Goal: Navigation & Orientation: Find specific page/section

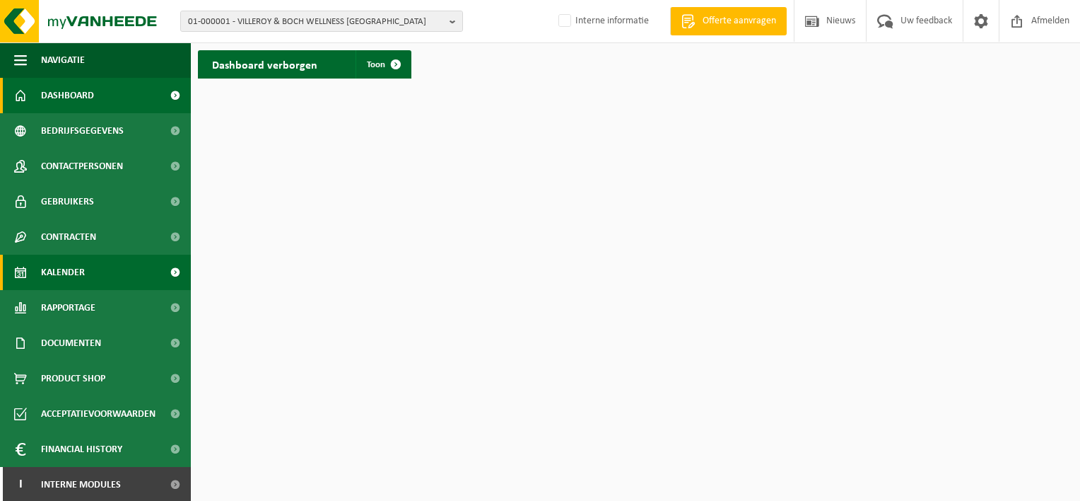
scroll to position [1, 0]
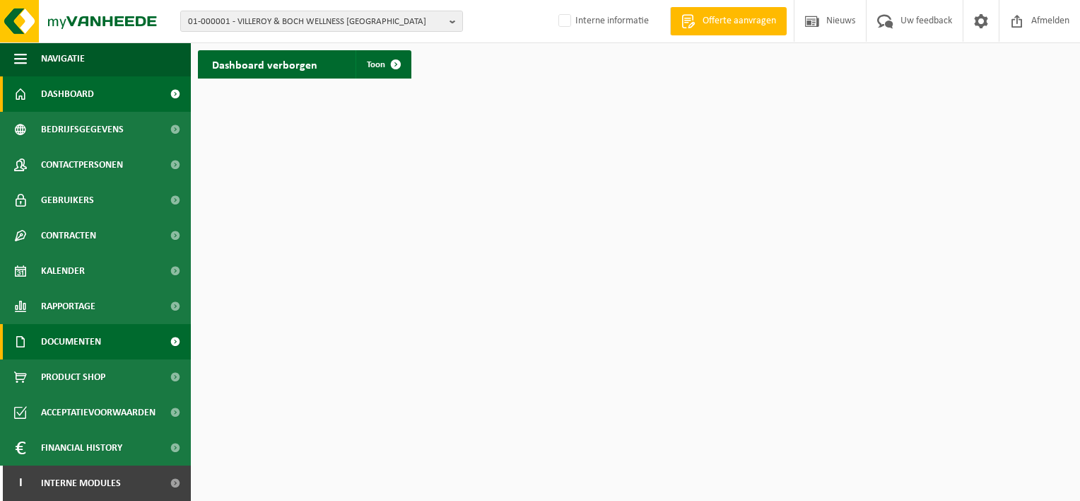
click at [81, 336] on span "Documenten" at bounding box center [71, 341] width 60 height 35
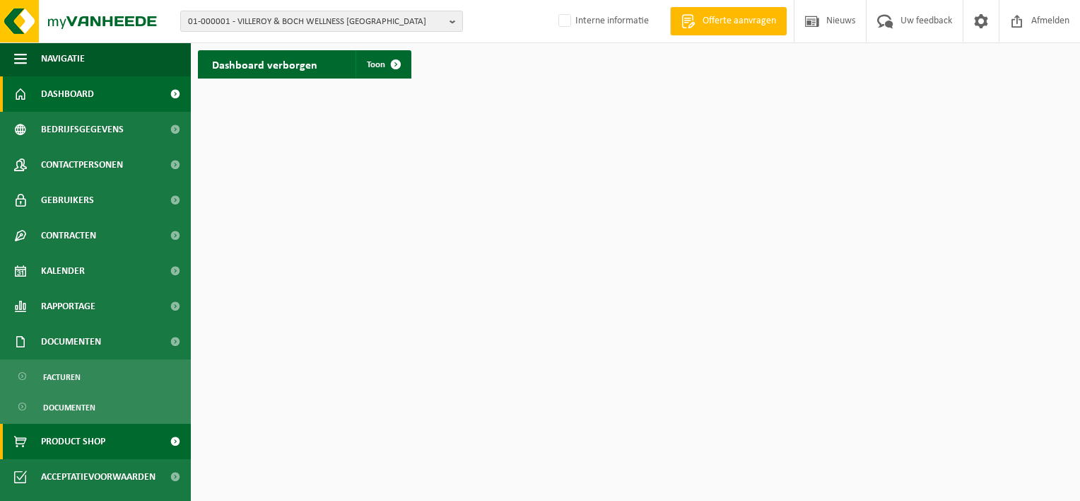
click at [95, 440] on span "Product Shop" at bounding box center [73, 441] width 64 height 35
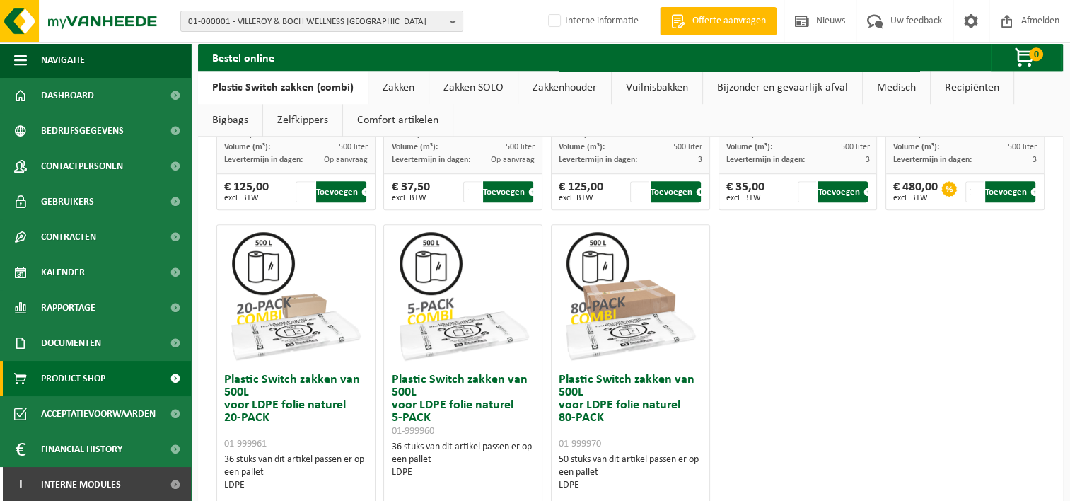
scroll to position [919, 0]
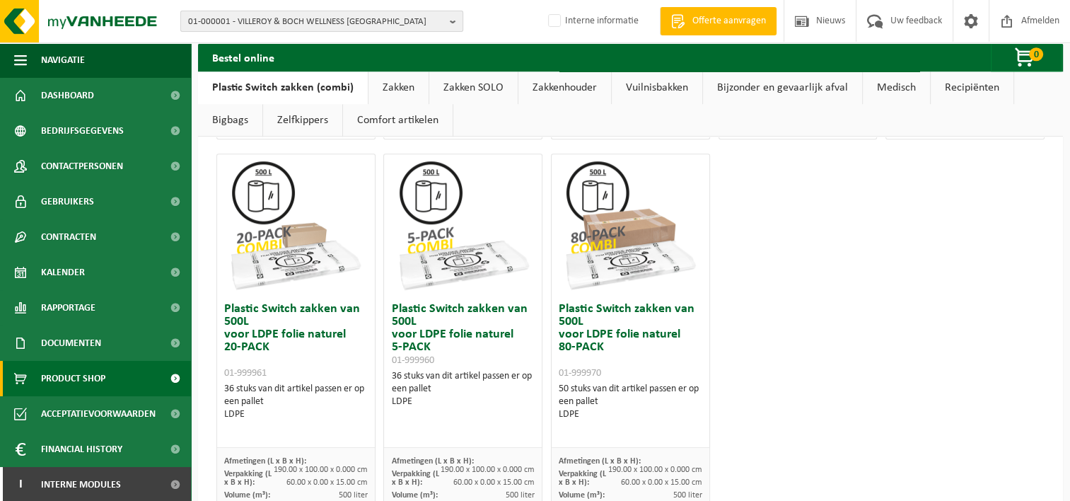
click at [275, 14] on span "01-000001 - VILLEROY & BOCH WELLNESS NV" at bounding box center [316, 21] width 256 height 21
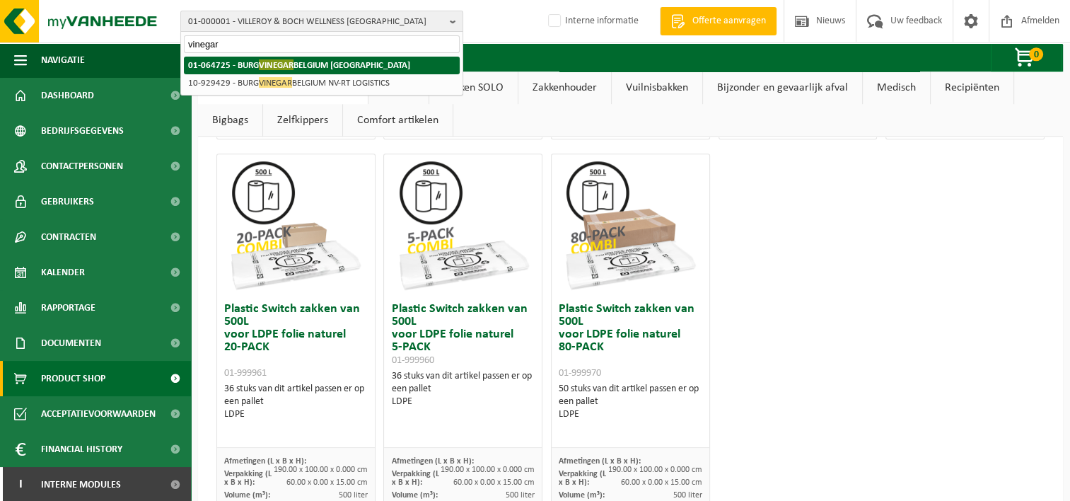
type input "vinegar"
click at [277, 59] on strong "01-064725 - BURG VINEGAR BELGIUM NV" at bounding box center [299, 64] width 222 height 11
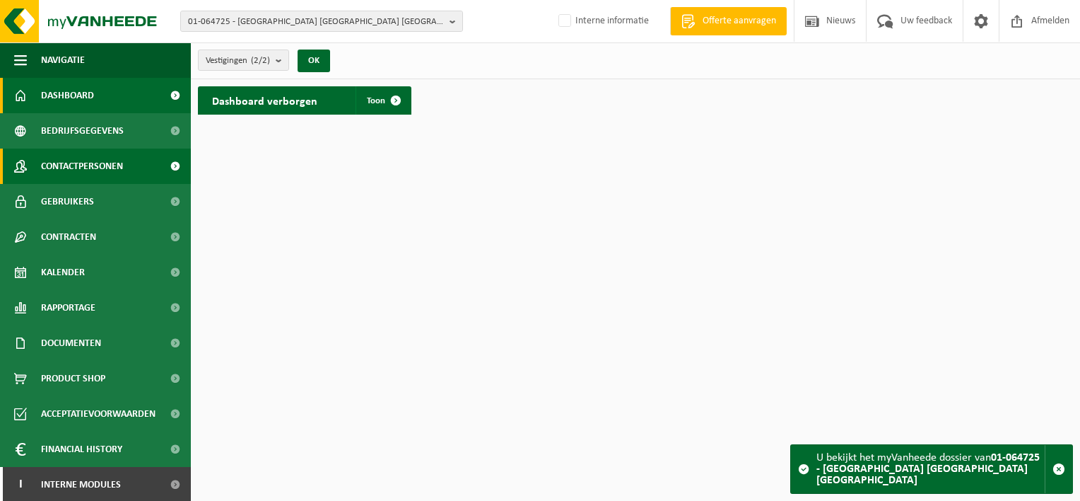
click at [100, 167] on span "Contactpersonen" at bounding box center [82, 165] width 82 height 35
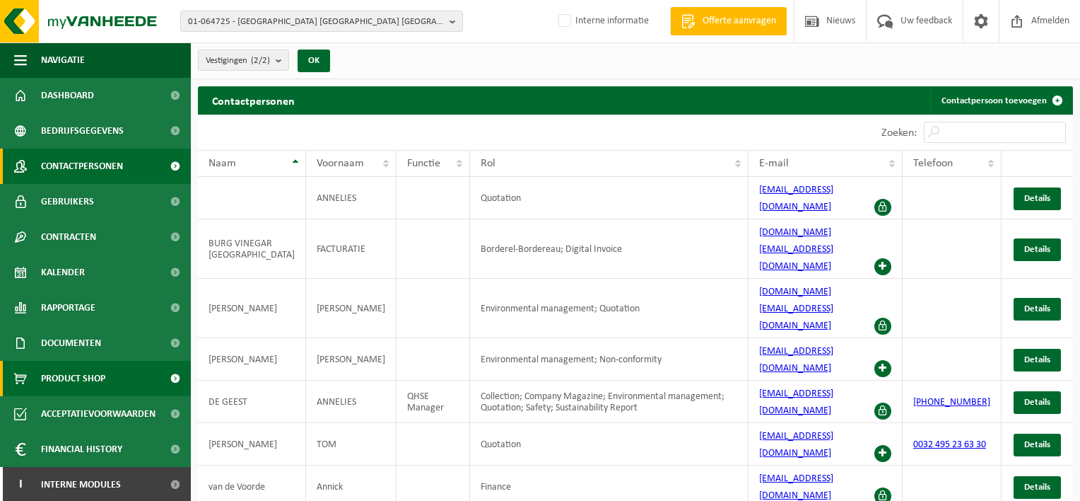
click at [109, 375] on link "Product Shop" at bounding box center [95, 378] width 191 height 35
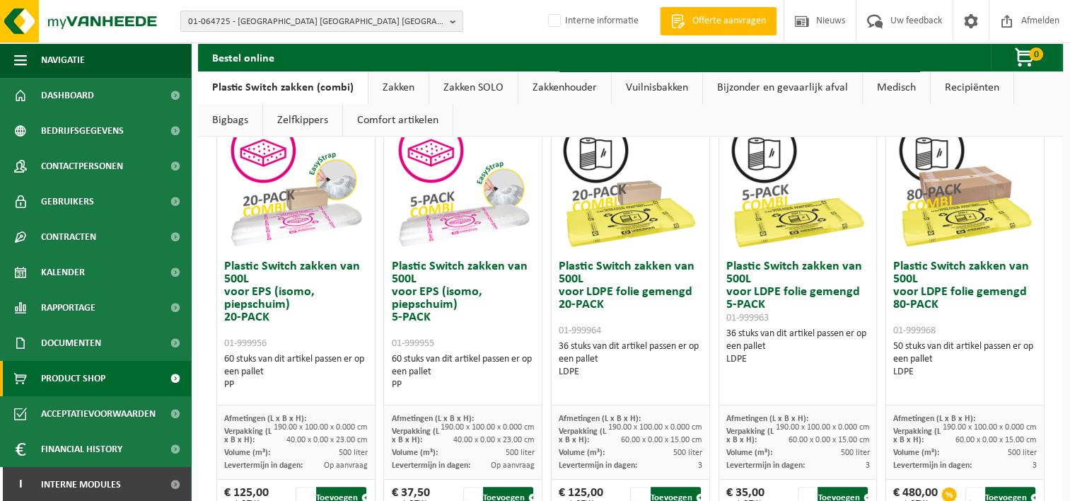
scroll to position [552, 0]
